Goal: Information Seeking & Learning: Learn about a topic

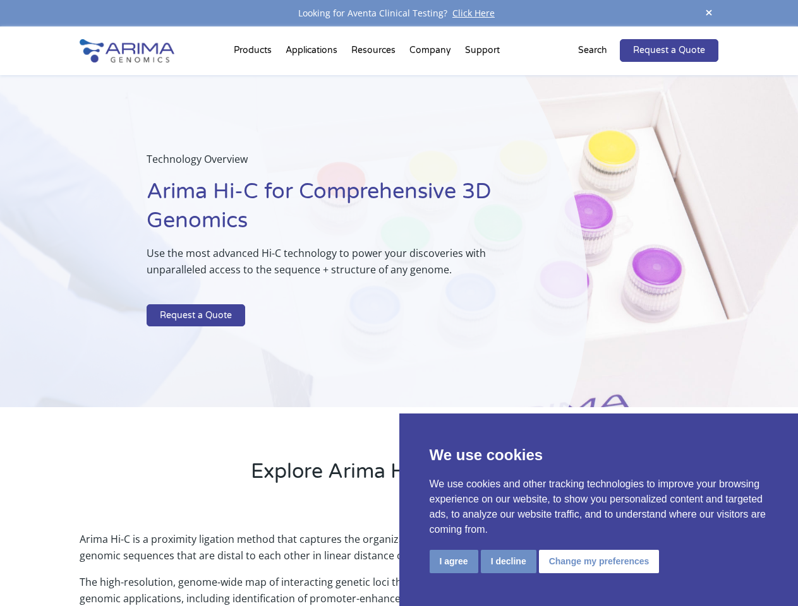
click at [399, 303] on p at bounding box center [335, 296] width 377 height 16
click at [454, 562] on button "I agree" at bounding box center [454, 561] width 49 height 23
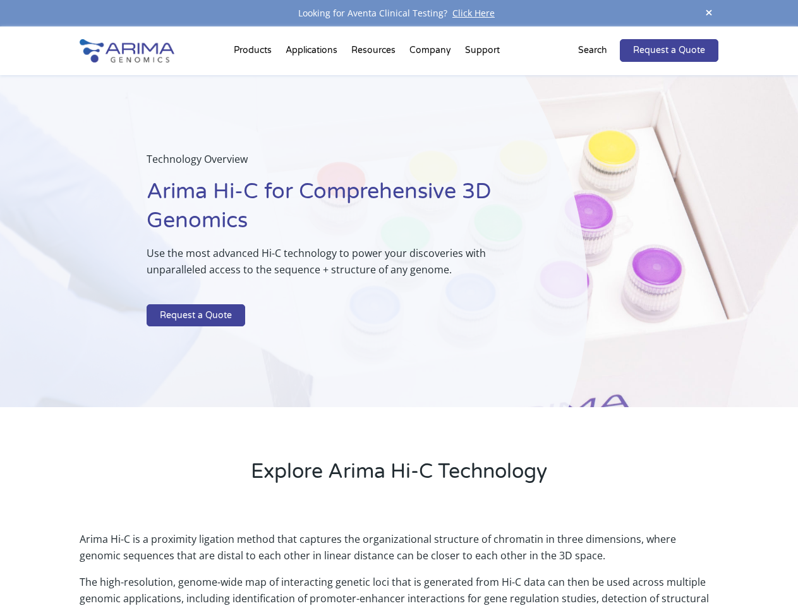
click at [508, 562] on p "Arima Hi-C is a proximity ligation method that captures the organizational stru…" at bounding box center [399, 552] width 638 height 43
click at [597, 562] on p "Arima Hi-C is a proximity ligation method that captures the organizational stru…" at bounding box center [399, 552] width 638 height 43
click at [709, 13] on span at bounding box center [708, 13] width 19 height 17
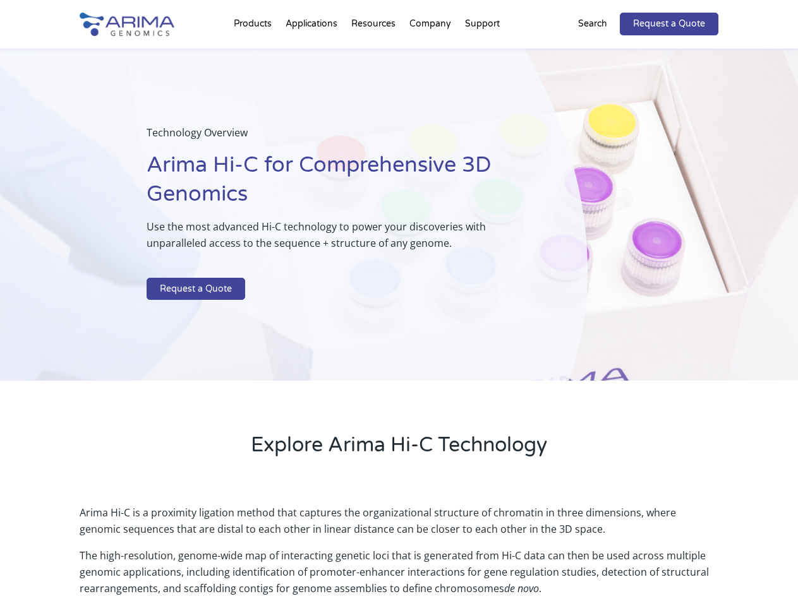
click at [399, 316] on div "Technology Overview Arima Hi-C for Comprehensive 3D Genomics Use the most advan…" at bounding box center [293, 215] width 587 height 333
click at [255, 53] on div "Technology Overview Arima Hi-C for Comprehensive 3D Genomics Use the most advan…" at bounding box center [293, 215] width 587 height 333
click at [375, 53] on div "Technology Overview Arima Hi-C for Comprehensive 3D Genomics Use the most advan…" at bounding box center [293, 215] width 587 height 333
click at [431, 53] on div "Technology Overview Arima Hi-C for Comprehensive 3D Genomics Use the most advan…" at bounding box center [293, 215] width 587 height 333
click at [482, 53] on div "Technology Overview Arima Hi-C for Comprehensive 3D Genomics Use the most advan…" at bounding box center [293, 215] width 587 height 333
